Goal: Task Accomplishment & Management: Use online tool/utility

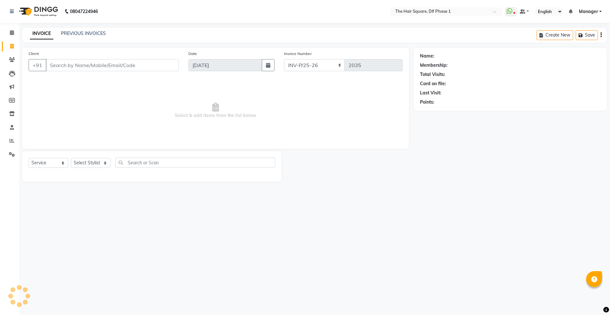
select select "5766"
select select "service"
click at [89, 160] on select "Select Stylist" at bounding box center [91, 163] width 40 height 10
click at [102, 121] on span "Select & add items from the list below" at bounding box center [216, 111] width 374 height 64
click at [91, 32] on link "PREVIOUS INVOICES" at bounding box center [83, 33] width 45 height 6
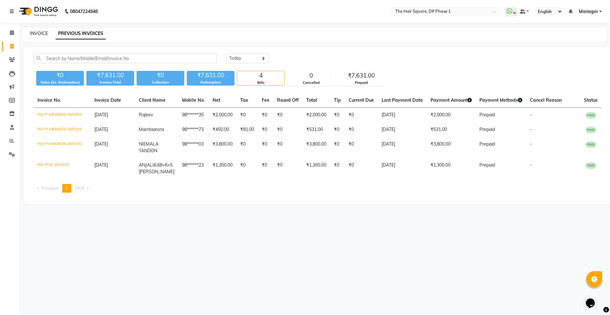
click at [39, 35] on link "INVOICE" at bounding box center [39, 33] width 18 height 6
select select "service"
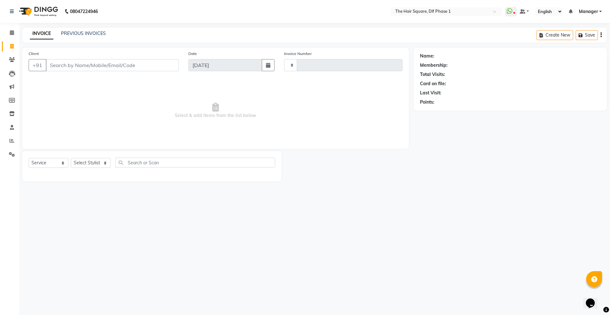
type input "2035"
select select "5766"
click at [83, 27] on div "08047224946 Select Location × The Hair Square, Dlf Phase 1 WhatsApp Status ✕ St…" at bounding box center [305, 157] width 610 height 315
click at [84, 31] on link "PREVIOUS INVOICES" at bounding box center [83, 33] width 45 height 6
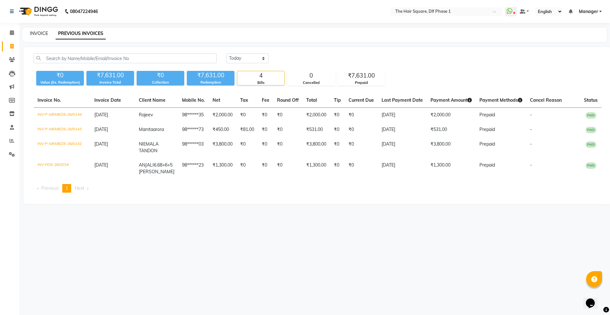
click at [44, 34] on link "INVOICE" at bounding box center [39, 33] width 18 height 6
select select "5766"
select select "service"
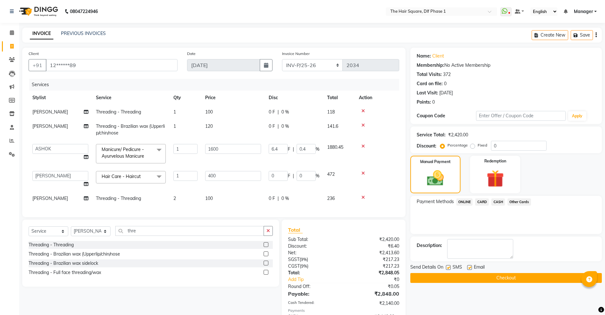
select select "5766"
select select "39748"
select select "service"
select select "39747"
